Goal: Find specific page/section: Find specific page/section

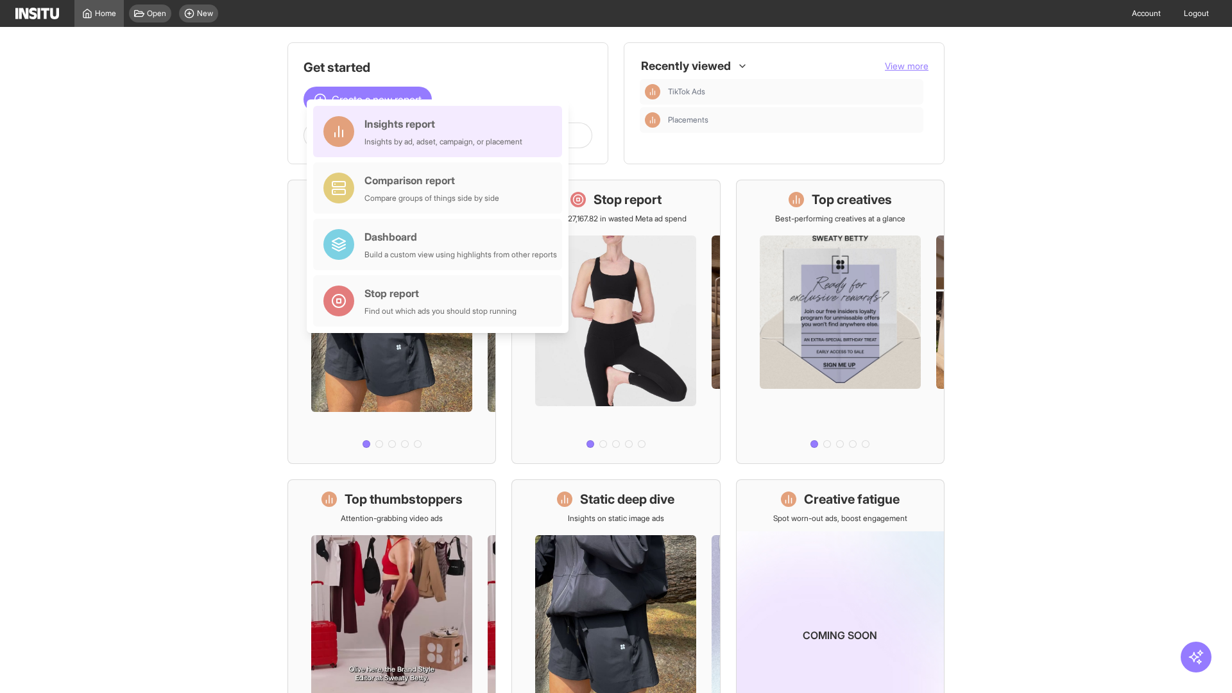
click at [441, 132] on div "Insights report Insights by ad, adset, campaign, or placement" at bounding box center [444, 131] width 158 height 31
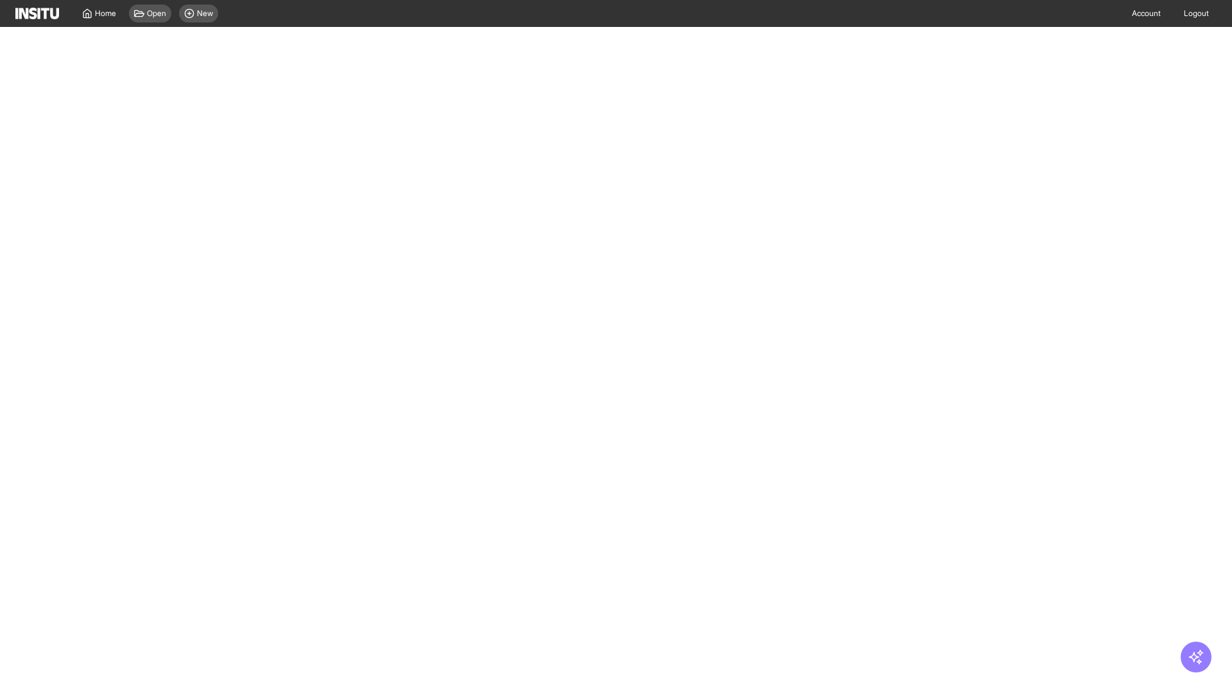
select select "**"
